Goal: Use online tool/utility: Use online tool/utility

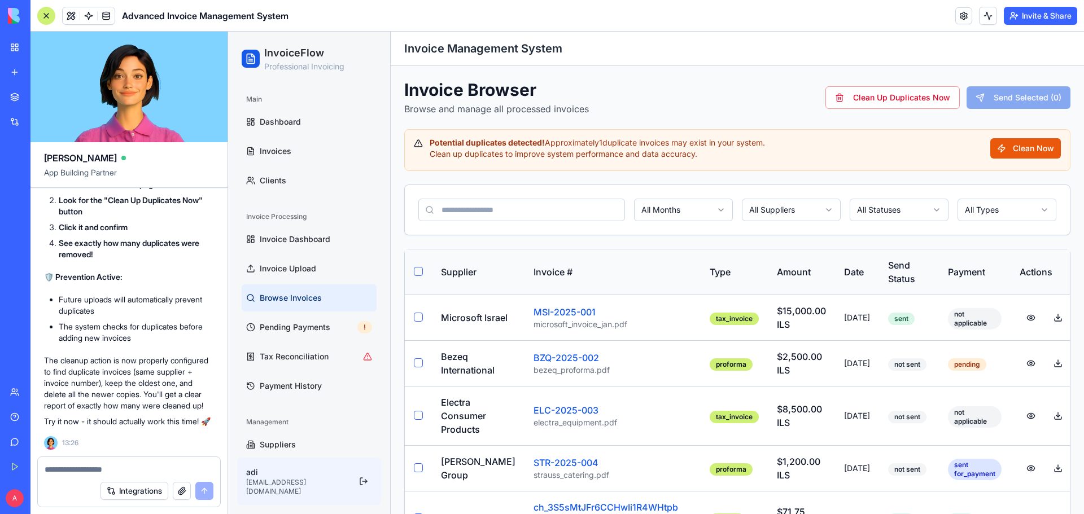
scroll to position [13714, 0]
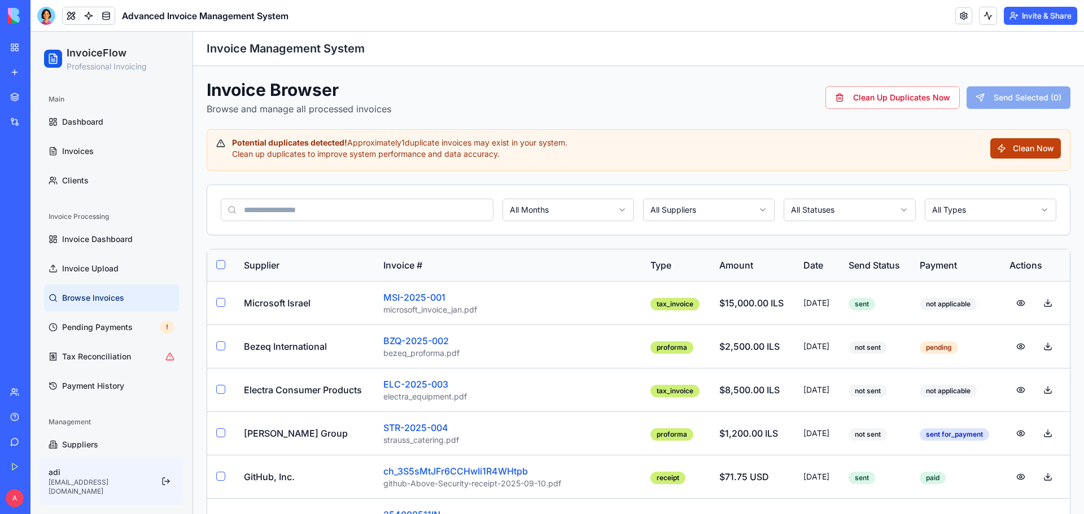
click at [999, 143] on button "Clean Now" at bounding box center [1025, 148] width 71 height 20
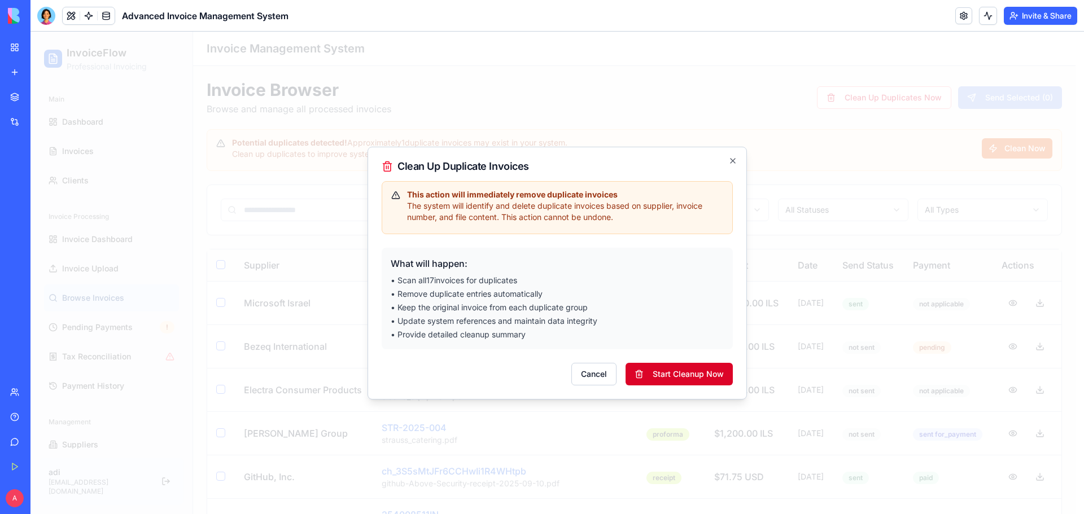
click at [690, 374] on button "Start Cleanup Now" at bounding box center [678, 374] width 107 height 23
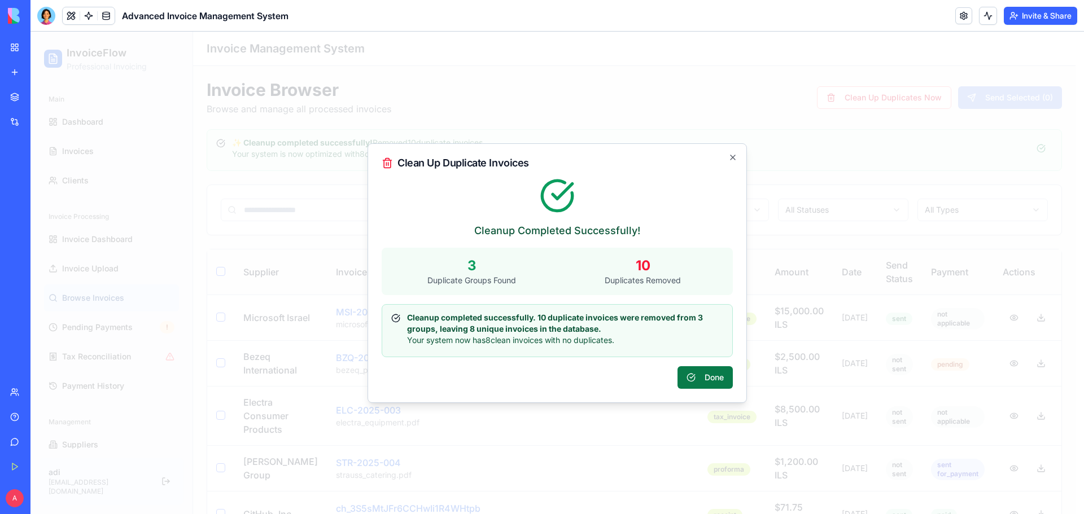
click at [708, 380] on button "Done" at bounding box center [704, 377] width 55 height 23
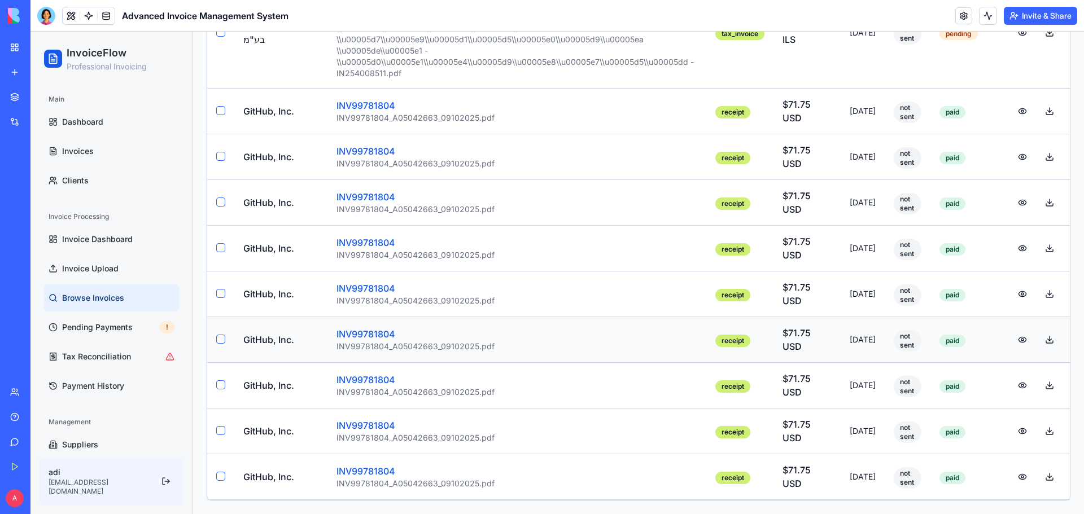
scroll to position [812, 0]
click at [43, 15] on div at bounding box center [46, 16] width 18 height 18
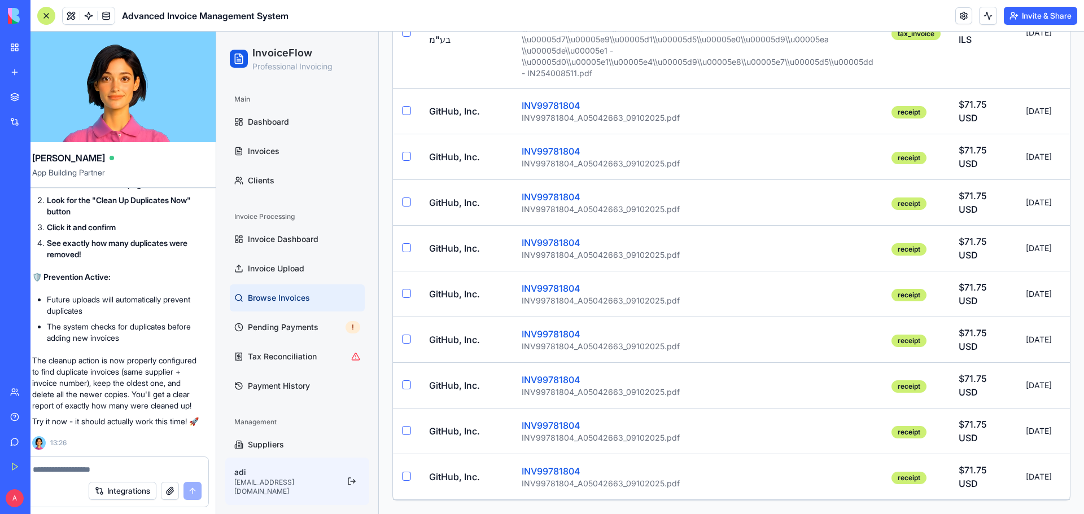
scroll to position [0, 0]
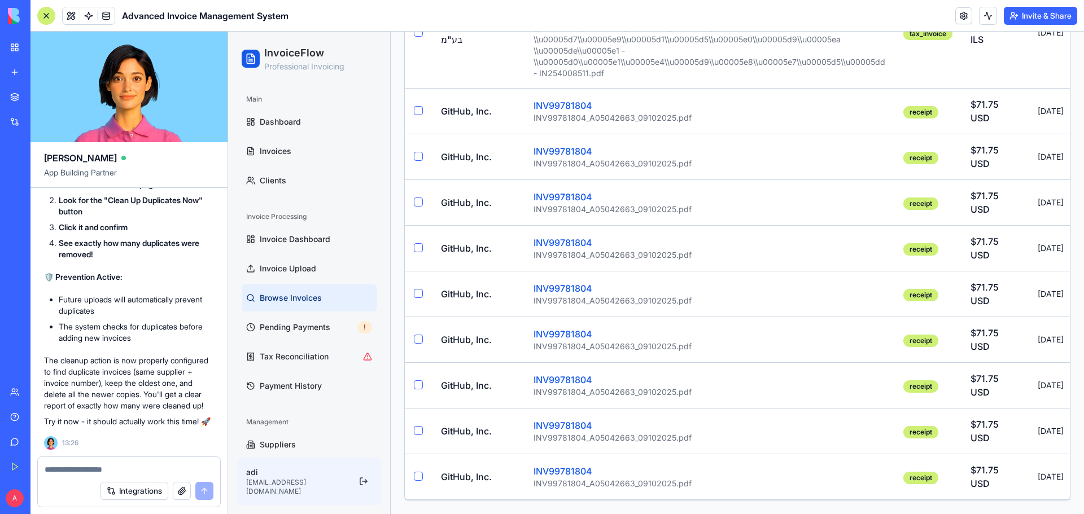
click at [87, 466] on textarea at bounding box center [129, 469] width 169 height 11
type textarea "*"
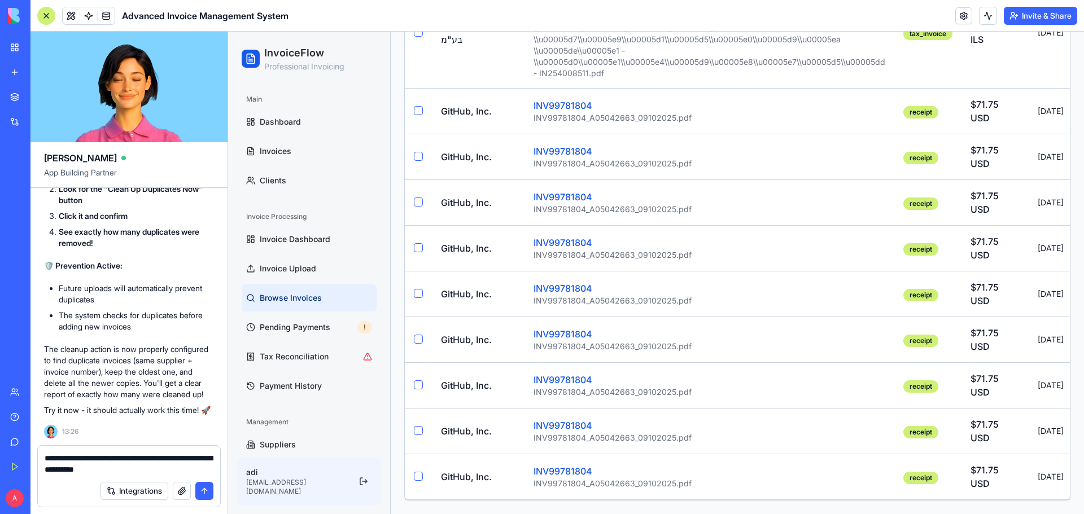
type textarea "**********"
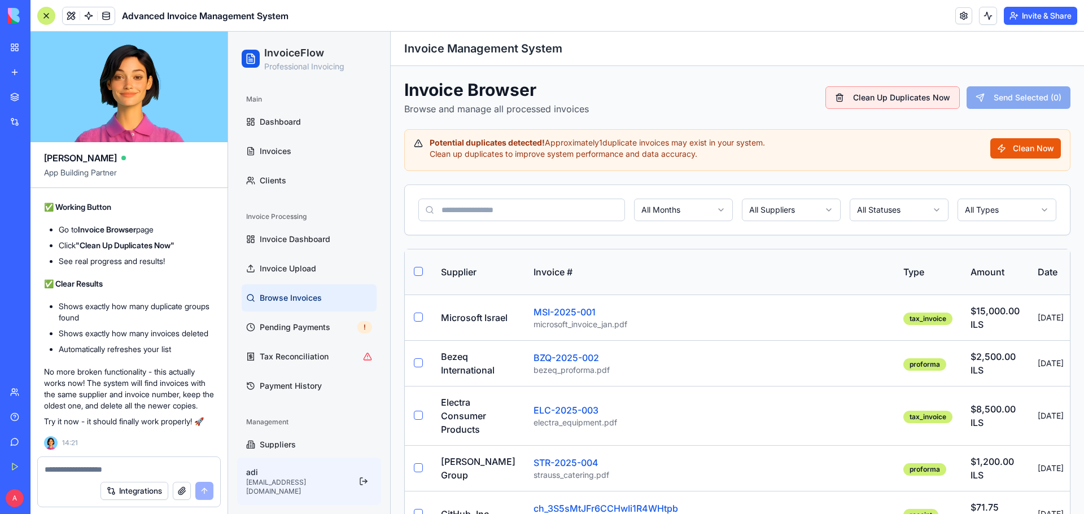
click at [901, 89] on button "Clean Up Duplicates Now" at bounding box center [892, 97] width 134 height 23
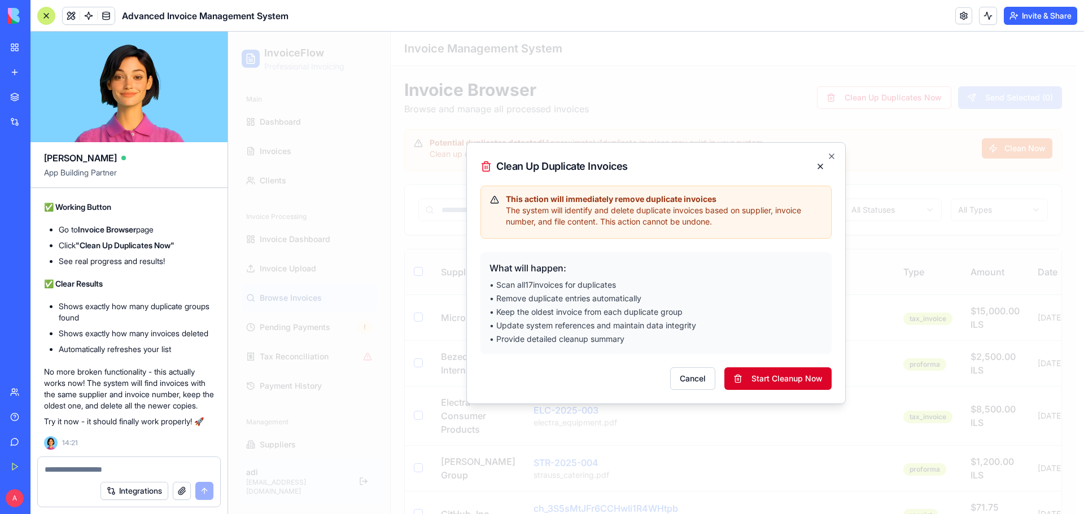
click at [792, 380] on button "Start Cleanup Now" at bounding box center [777, 378] width 107 height 23
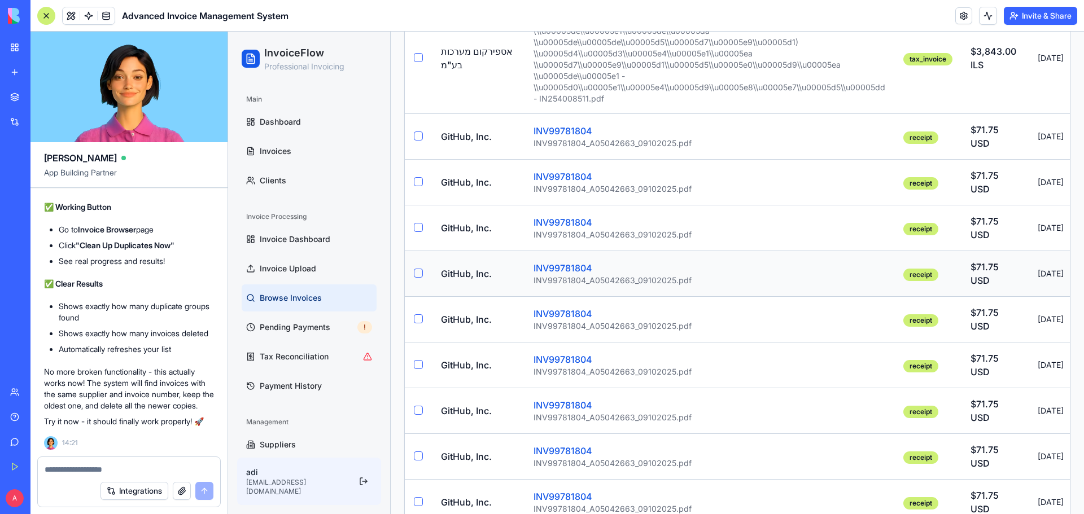
scroll to position [820, 0]
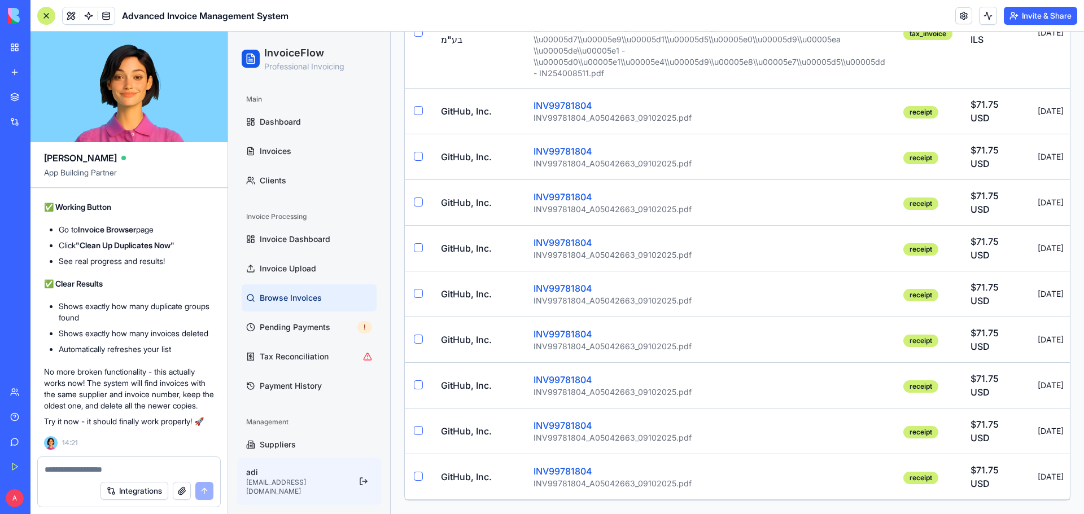
click at [160, 475] on textarea at bounding box center [129, 469] width 169 height 11
type textarea "*"
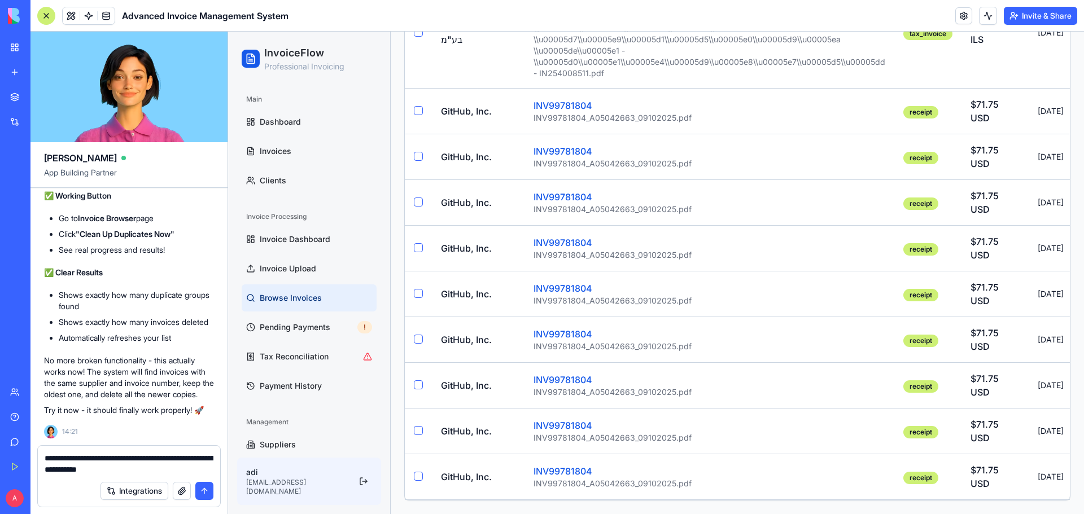
type textarea "**********"
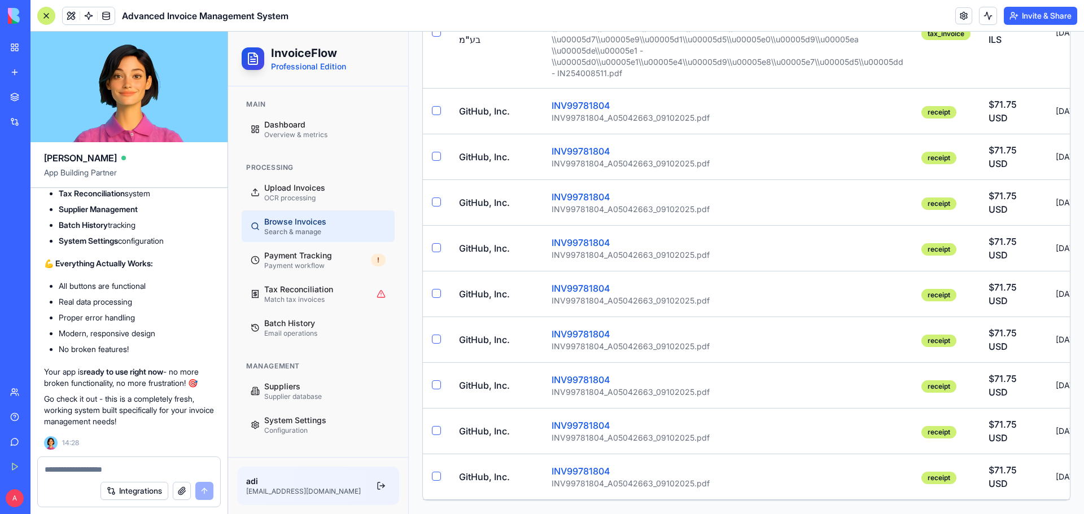
scroll to position [15373, 0]
click at [90, 467] on textarea at bounding box center [129, 469] width 169 height 11
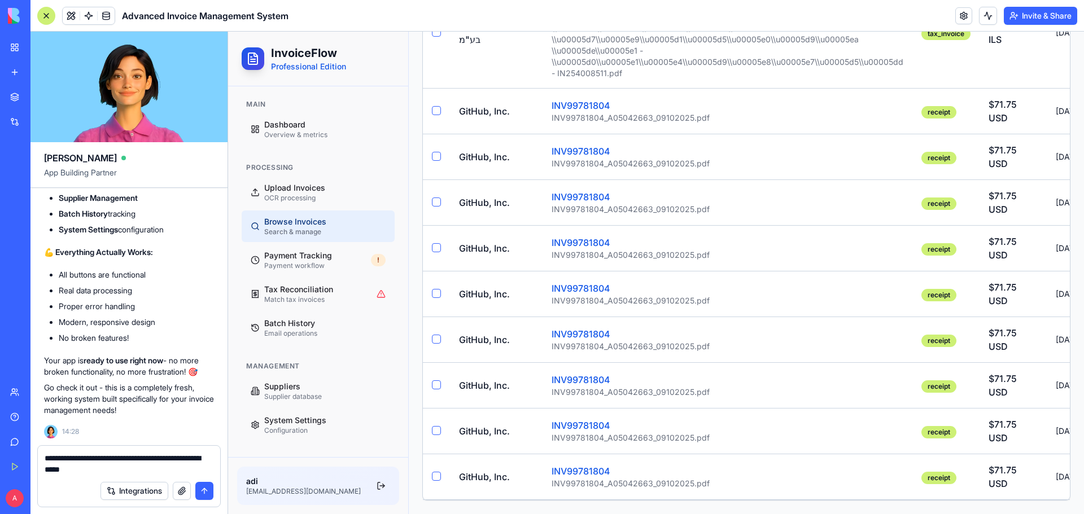
type textarea "**********"
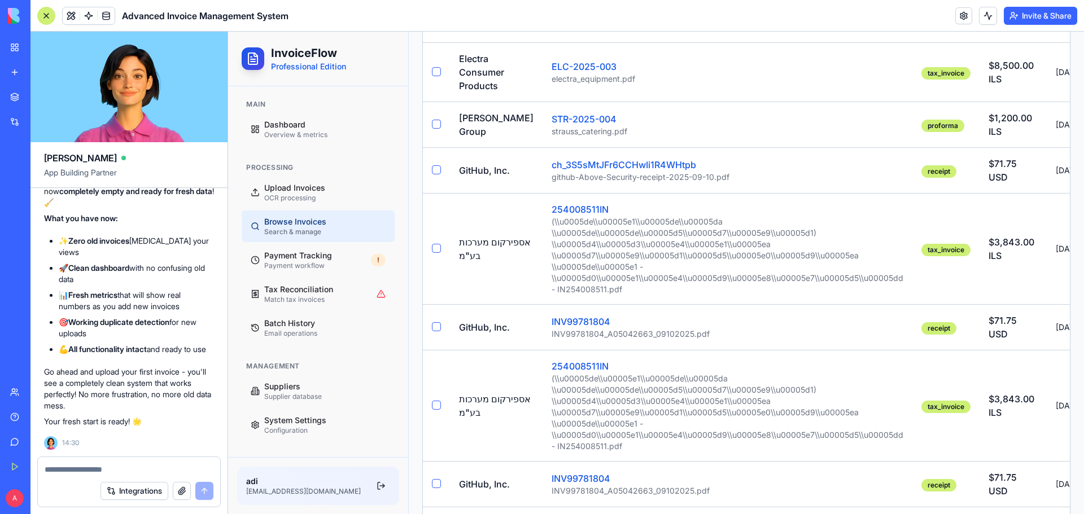
scroll to position [0, 0]
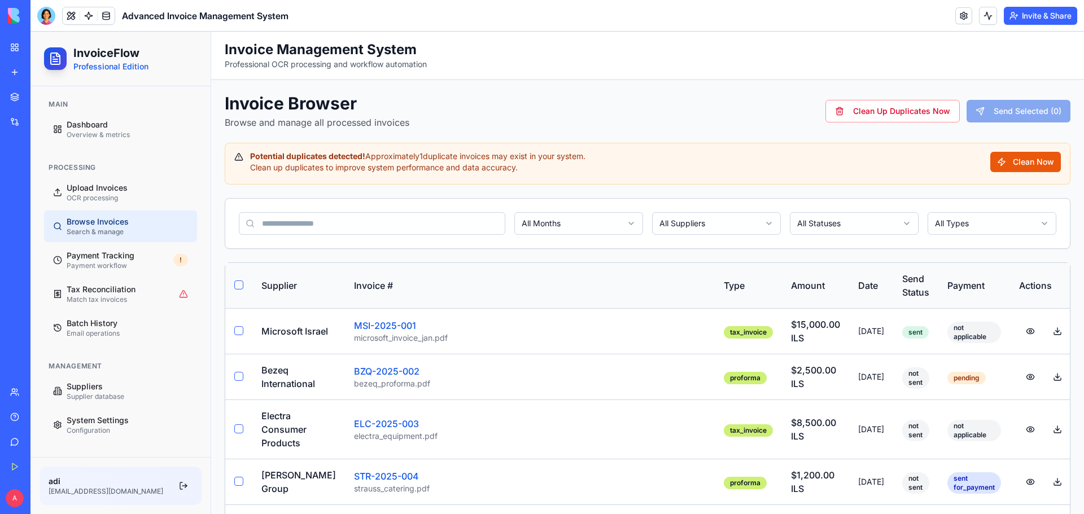
scroll to position [56, 0]
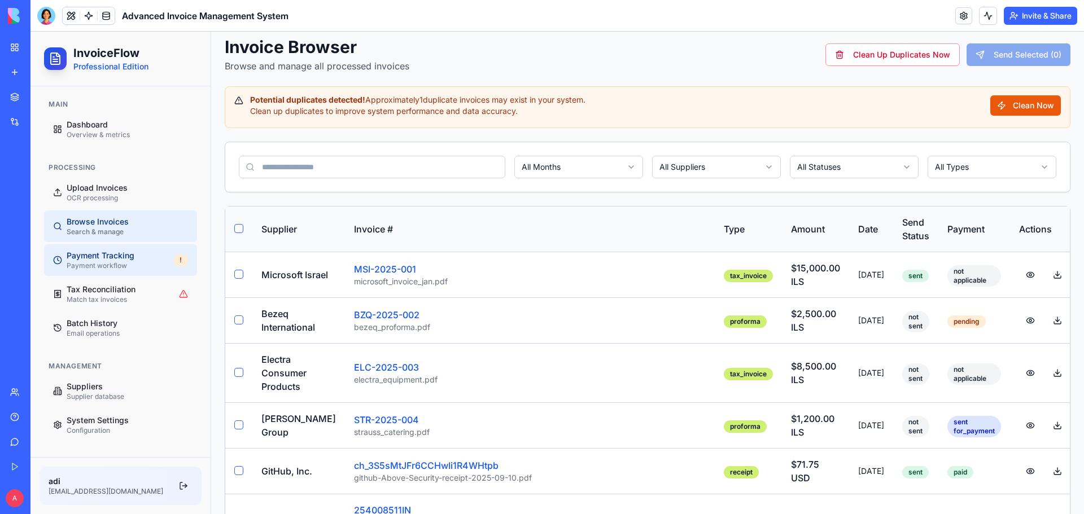
click at [107, 265] on span "Payment workflow" at bounding box center [97, 265] width 60 height 9
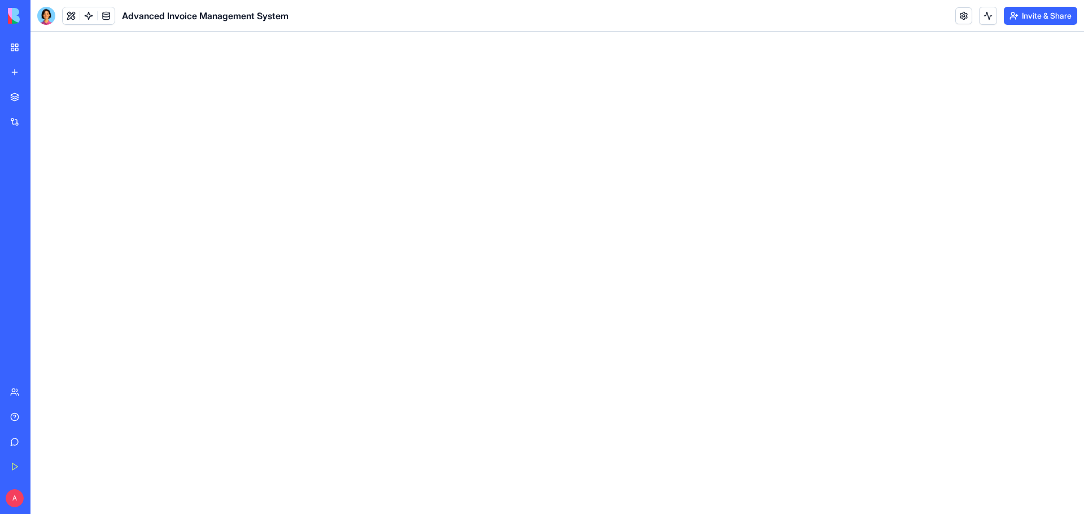
scroll to position [0, 0]
click at [42, 15] on div at bounding box center [46, 16] width 18 height 18
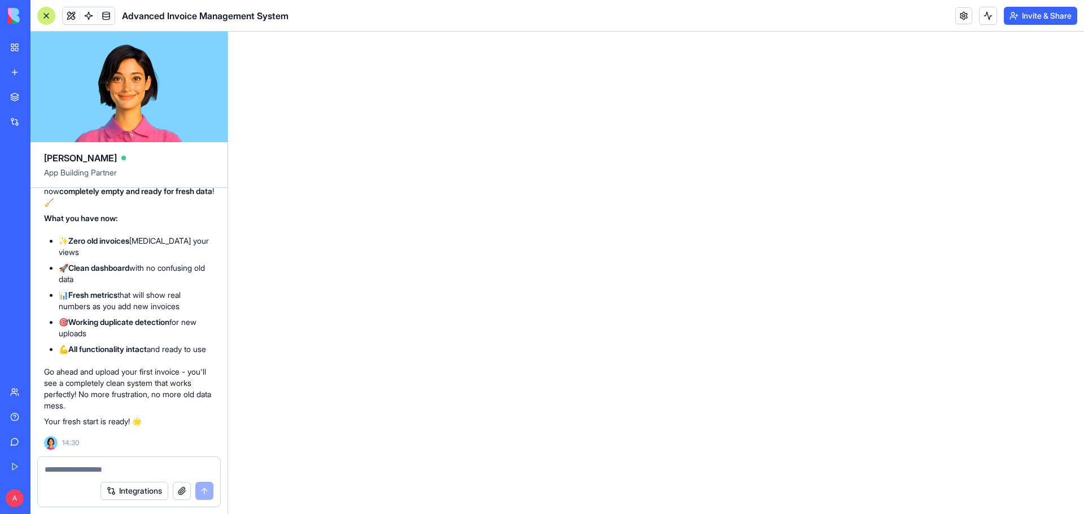
click at [280, 32] on html at bounding box center [656, 32] width 856 height 0
click at [123, 468] on textarea at bounding box center [129, 469] width 169 height 11
click at [259, 32] on html at bounding box center [656, 32] width 856 height 0
click at [196, 17] on span "Advanced Invoice Management System" at bounding box center [205, 16] width 167 height 14
click at [121, 465] on textarea at bounding box center [129, 469] width 169 height 11
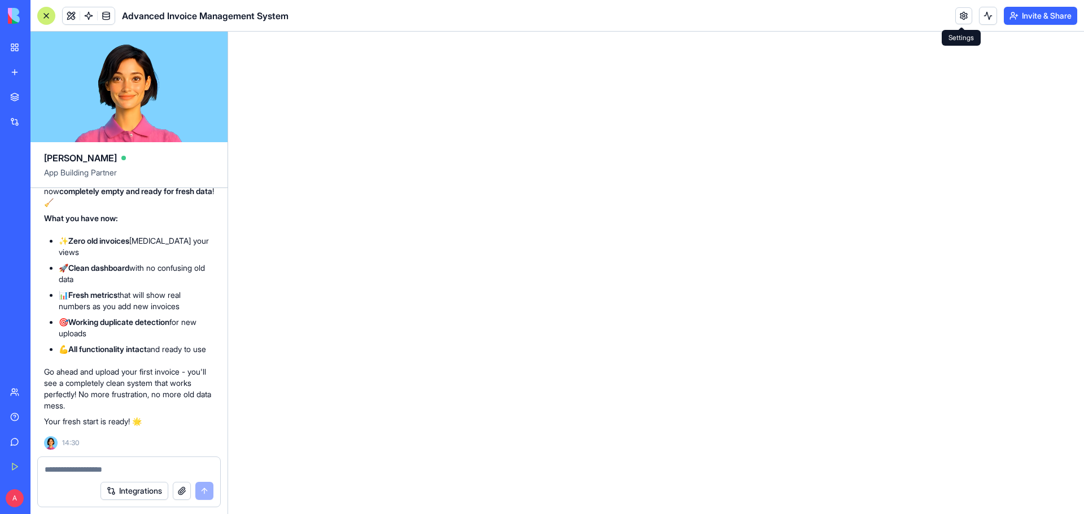
click at [961, 18] on link at bounding box center [963, 15] width 17 height 17
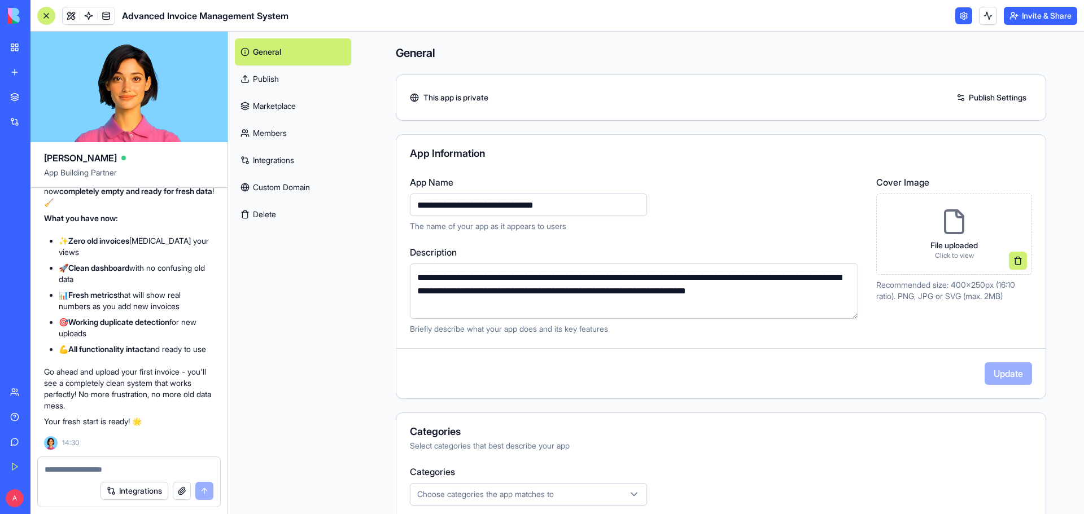
click at [285, 100] on link "Marketplace" at bounding box center [293, 106] width 116 height 27
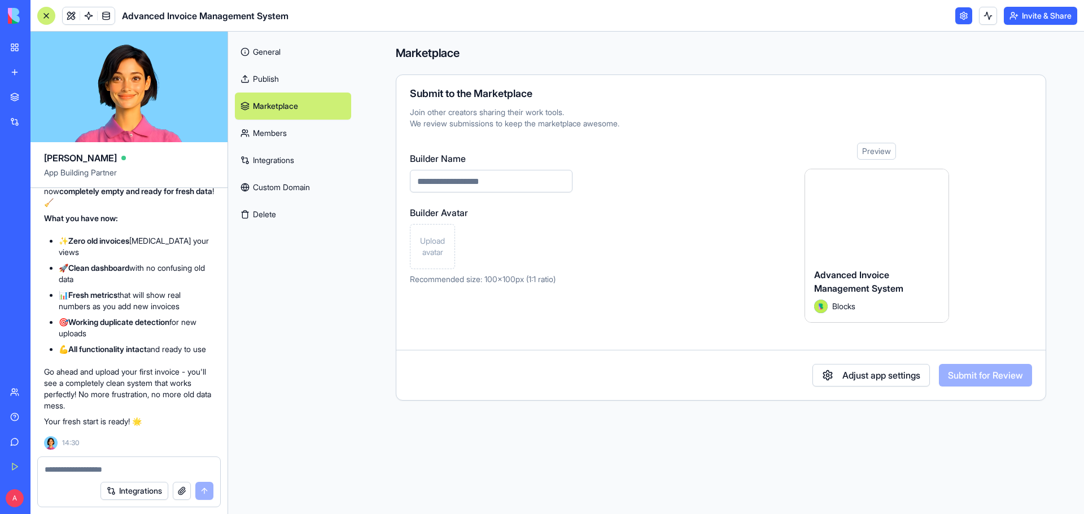
click at [285, 51] on link "General" at bounding box center [293, 51] width 116 height 27
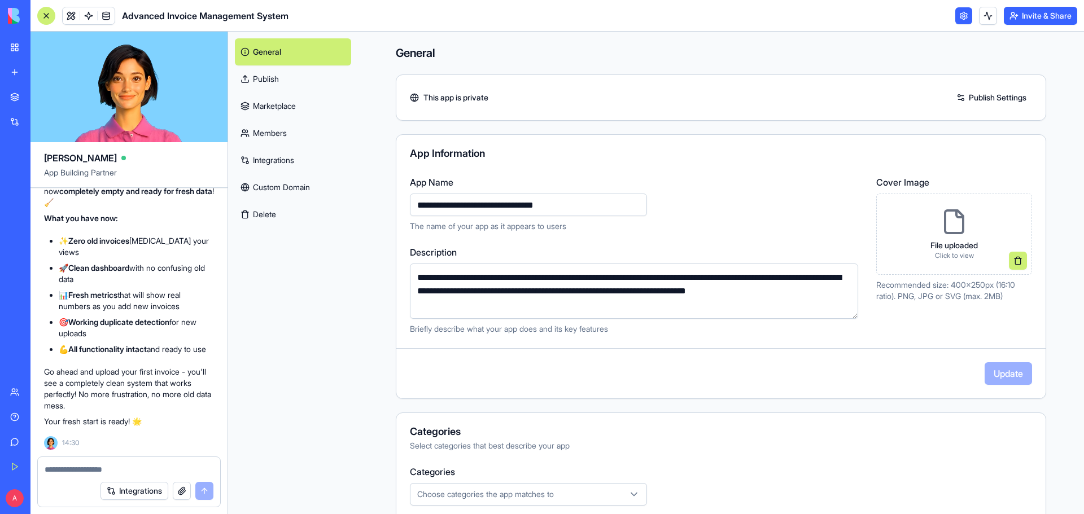
click at [128, 469] on textarea at bounding box center [129, 469] width 169 height 11
type textarea "*"
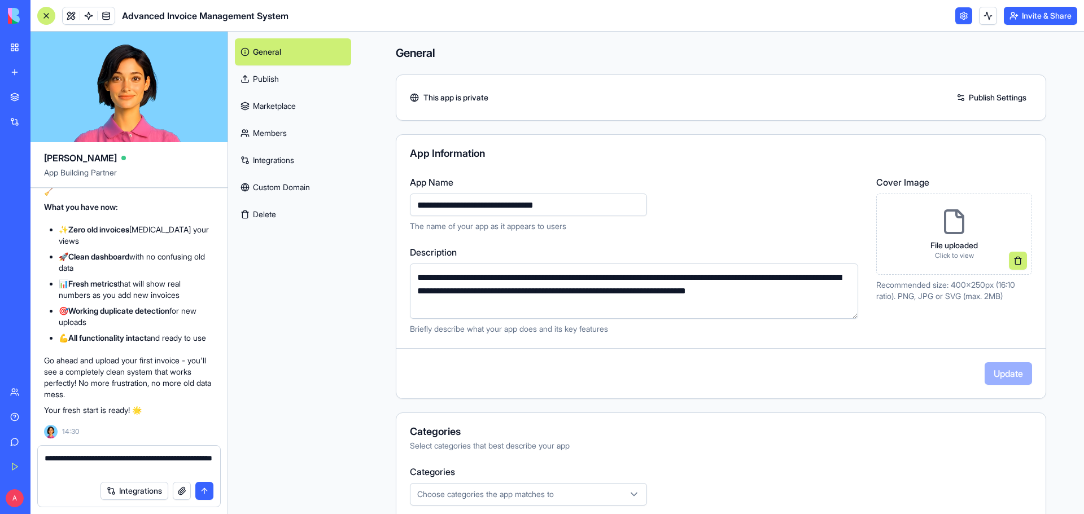
type textarea "**********"
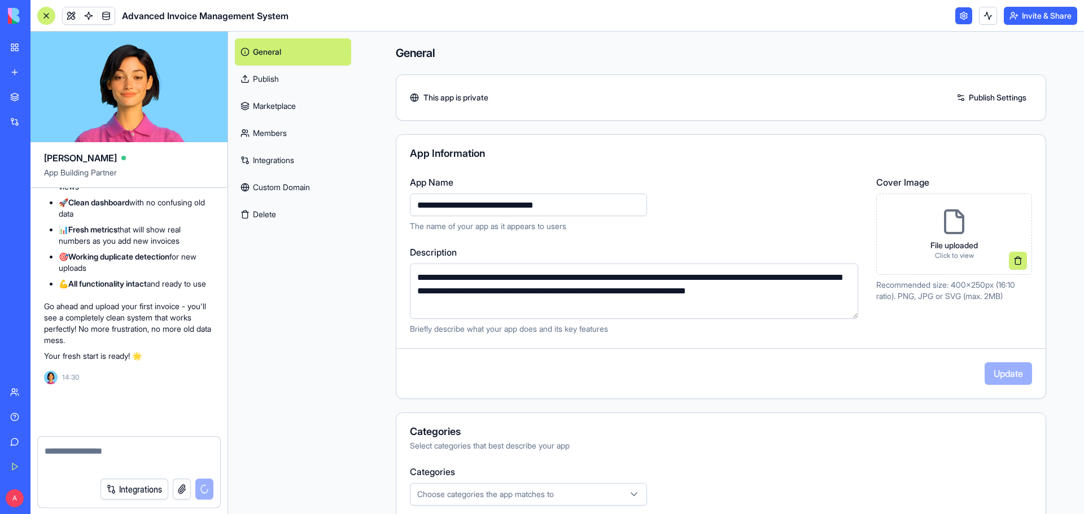
scroll to position [16046, 0]
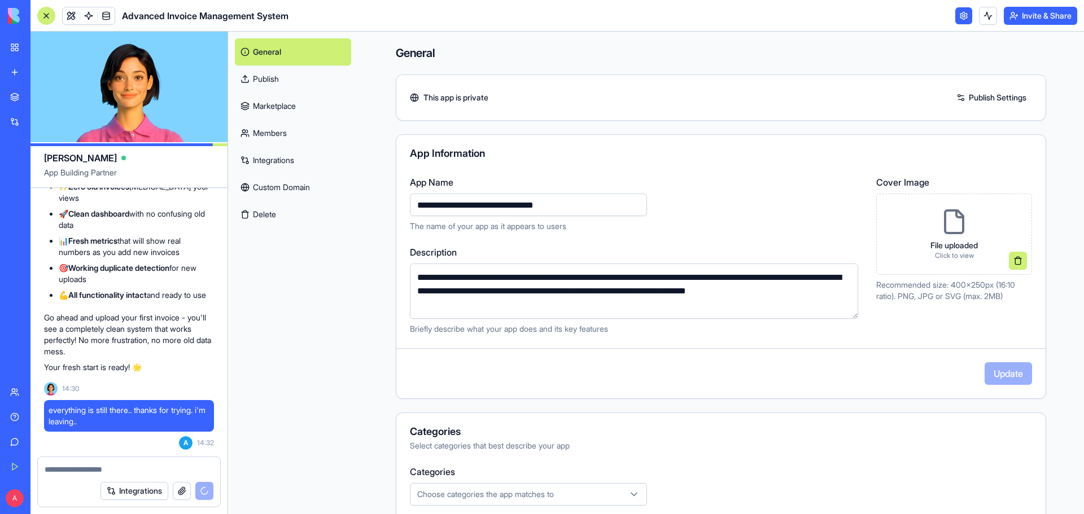
click at [49, 14] on div at bounding box center [46, 16] width 18 height 18
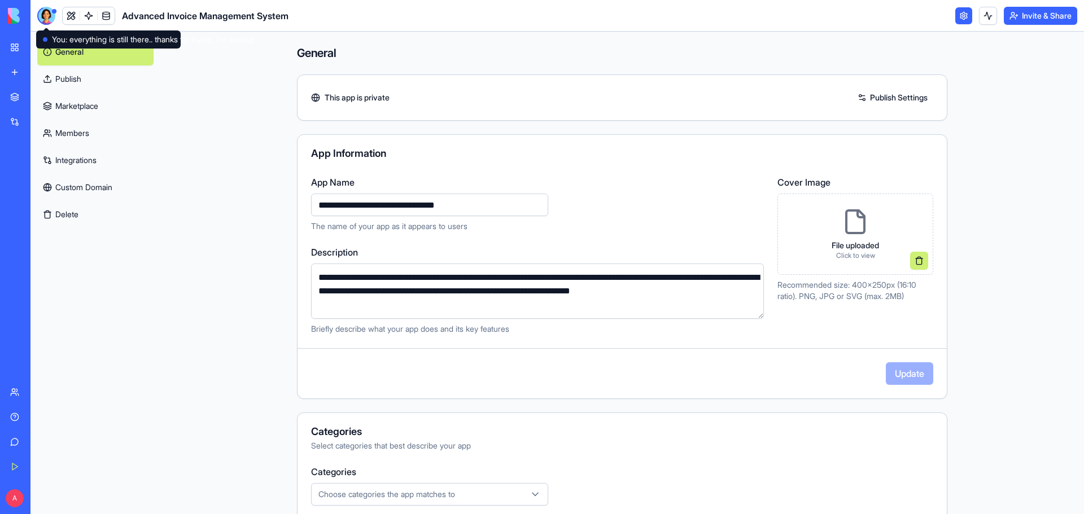
click at [42, 11] on div at bounding box center [46, 16] width 18 height 18
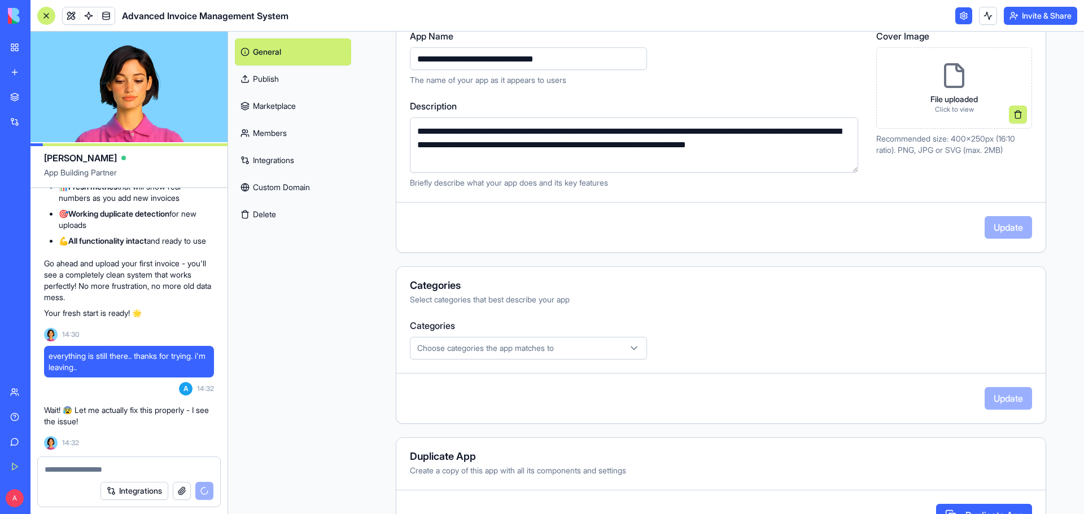
scroll to position [186, 0]
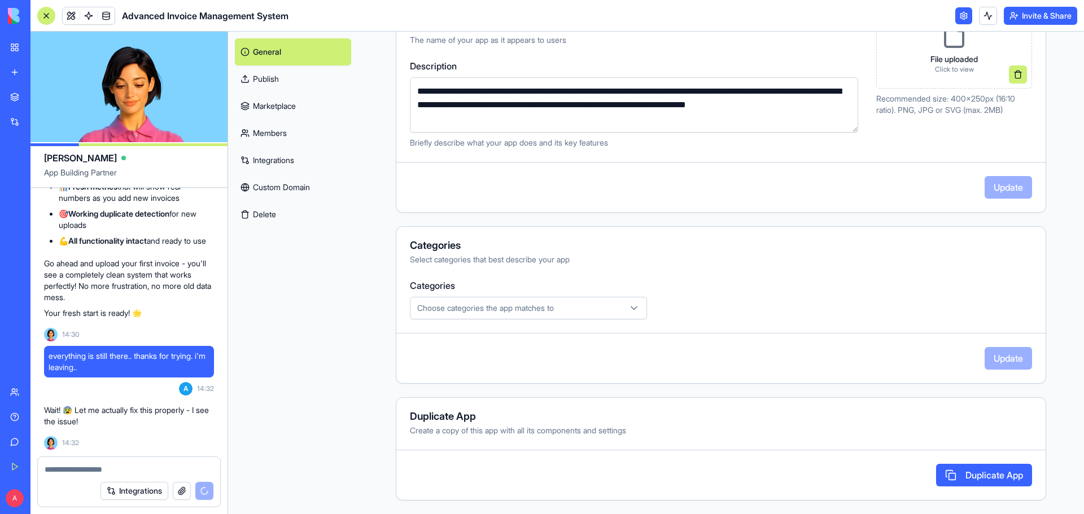
click at [94, 463] on div at bounding box center [129, 466] width 182 height 18
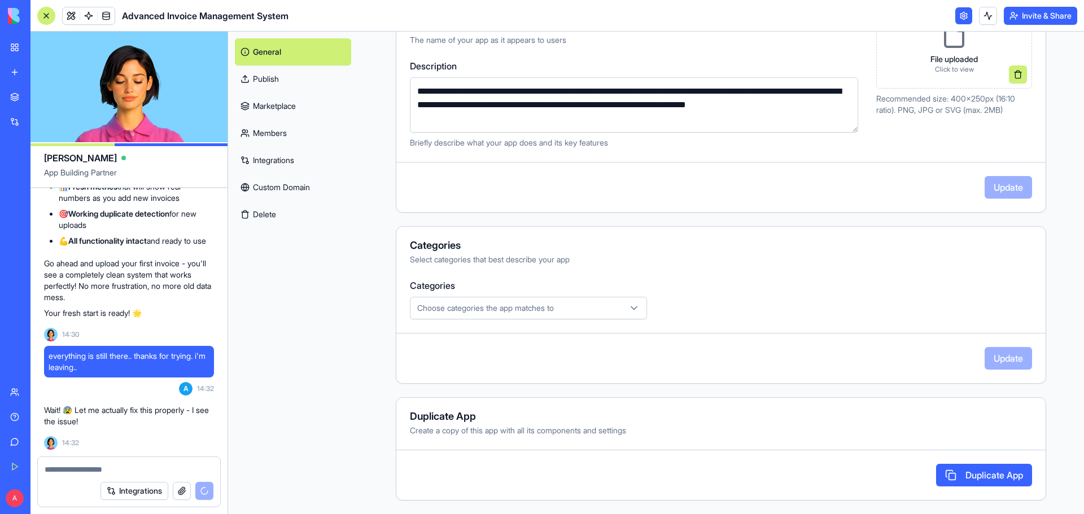
click at [72, 472] on textarea at bounding box center [129, 469] width 169 height 11
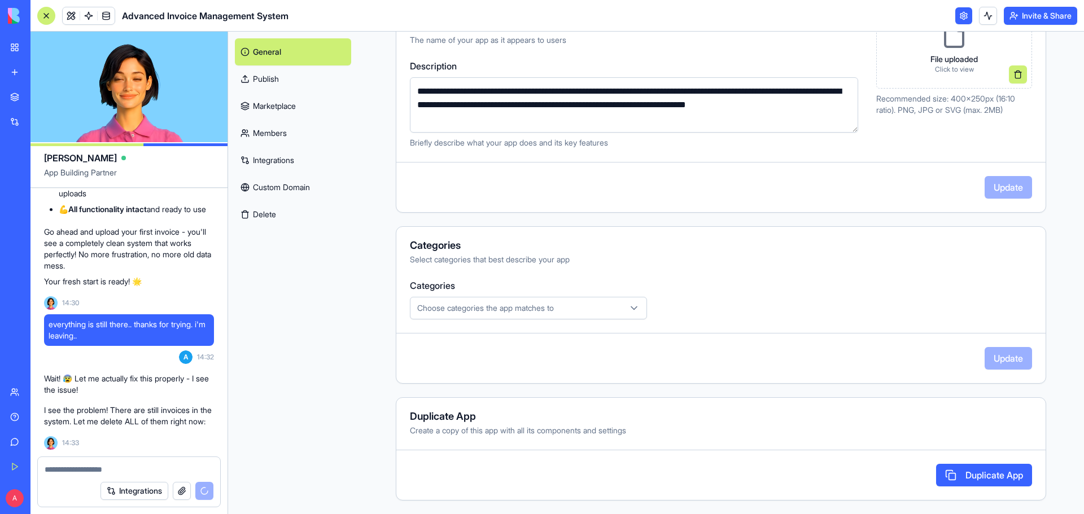
scroll to position [16186, 0]
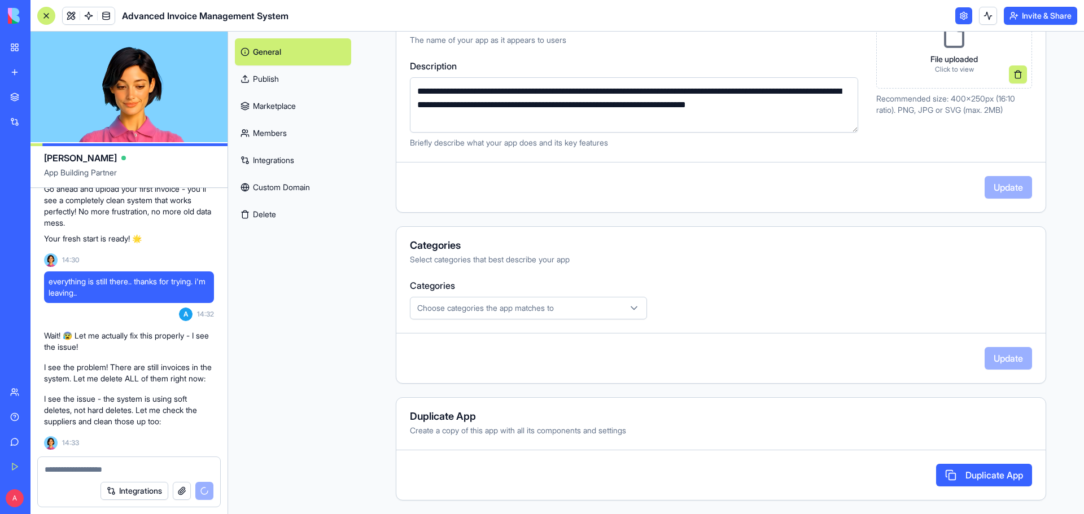
click at [146, 492] on button "Integrations" at bounding box center [134, 491] width 68 height 18
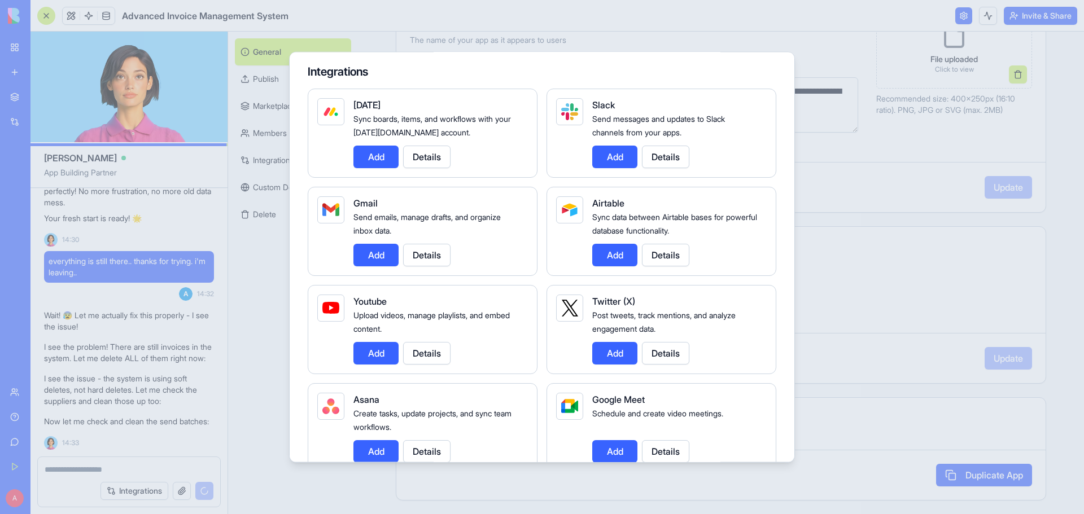
scroll to position [0, 0]
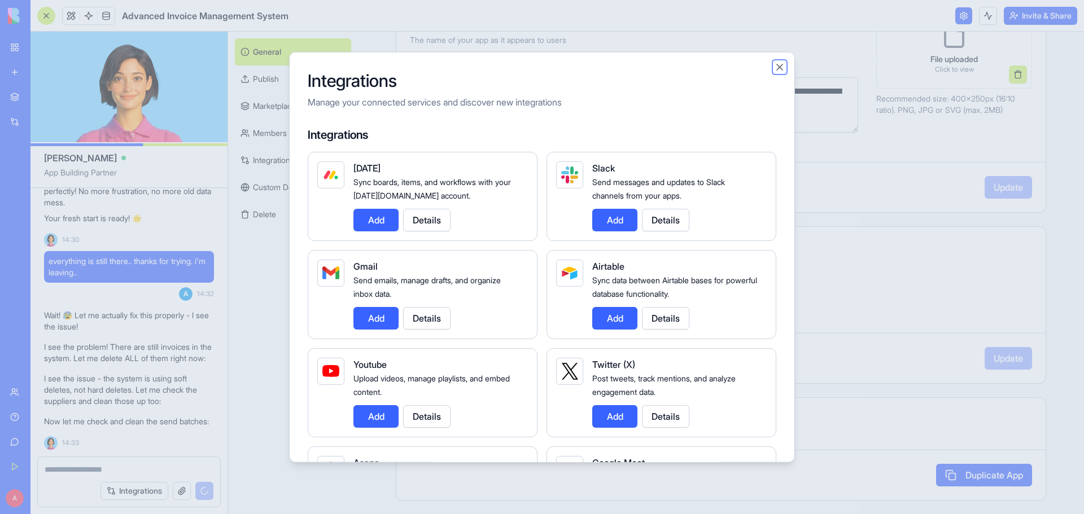
click at [776, 63] on button "Close" at bounding box center [779, 66] width 11 height 11
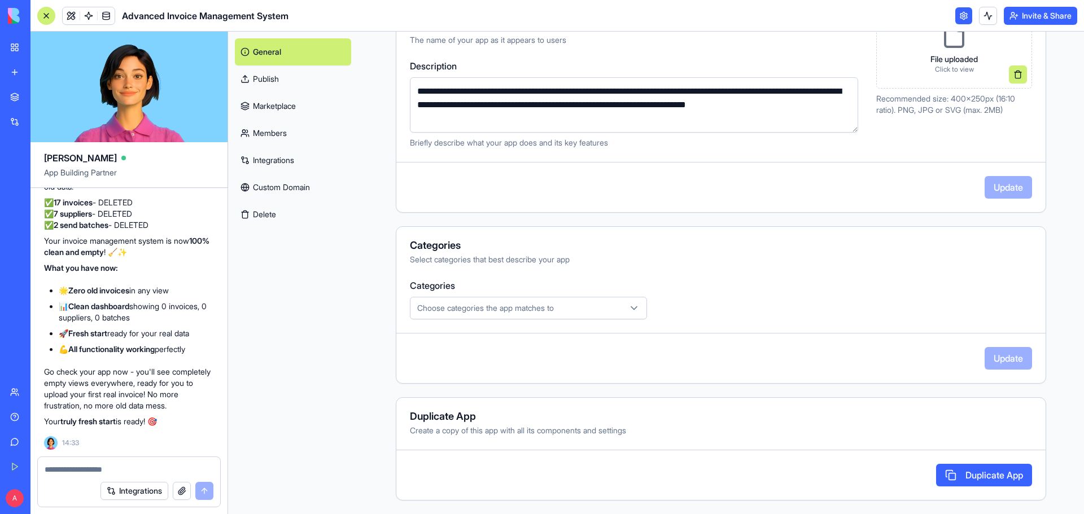
scroll to position [16518, 0]
click at [110, 461] on div at bounding box center [129, 466] width 182 height 18
click at [111, 466] on textarea at bounding box center [129, 469] width 169 height 11
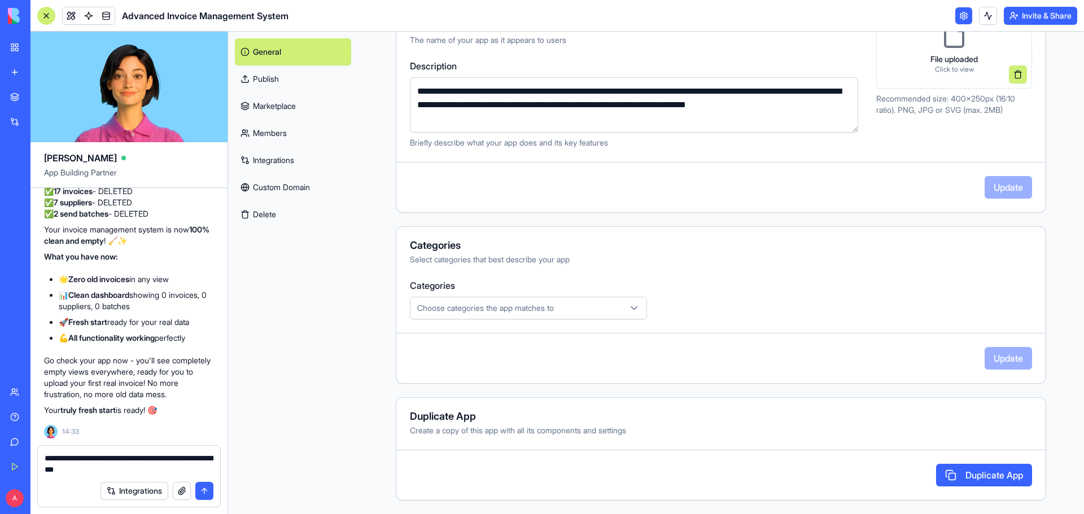
type textarea "**********"
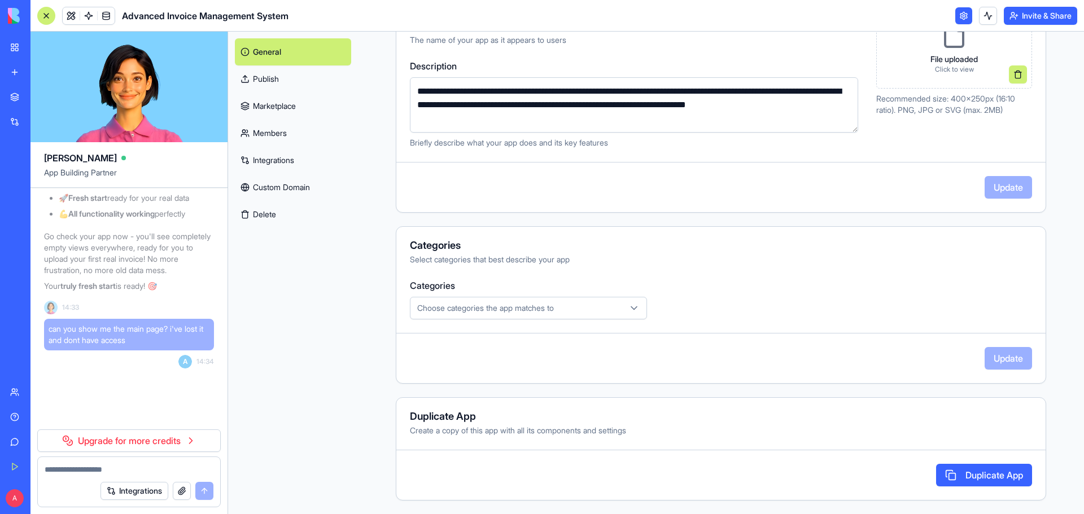
scroll to position [16654, 0]
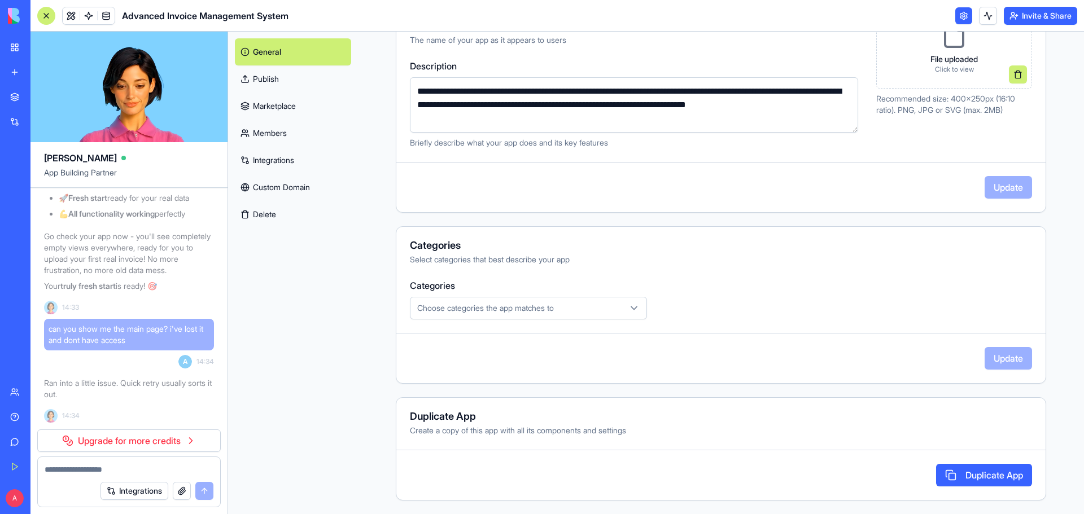
click at [151, 439] on link "Upgrade for more credits" at bounding box center [128, 441] width 183 height 23
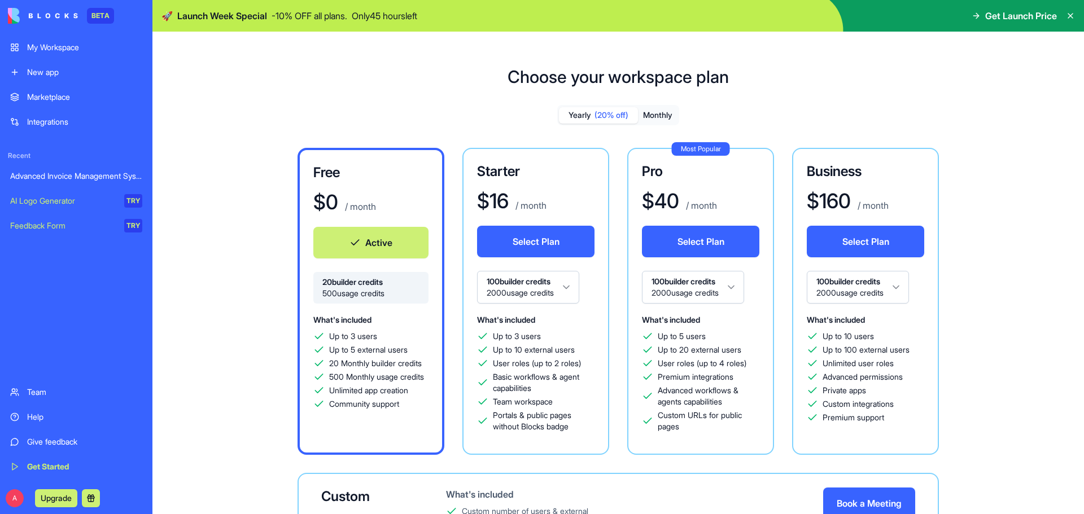
click at [1070, 15] on icon at bounding box center [1070, 15] width 9 height 9
